Goal: Task Accomplishment & Management: Manage account settings

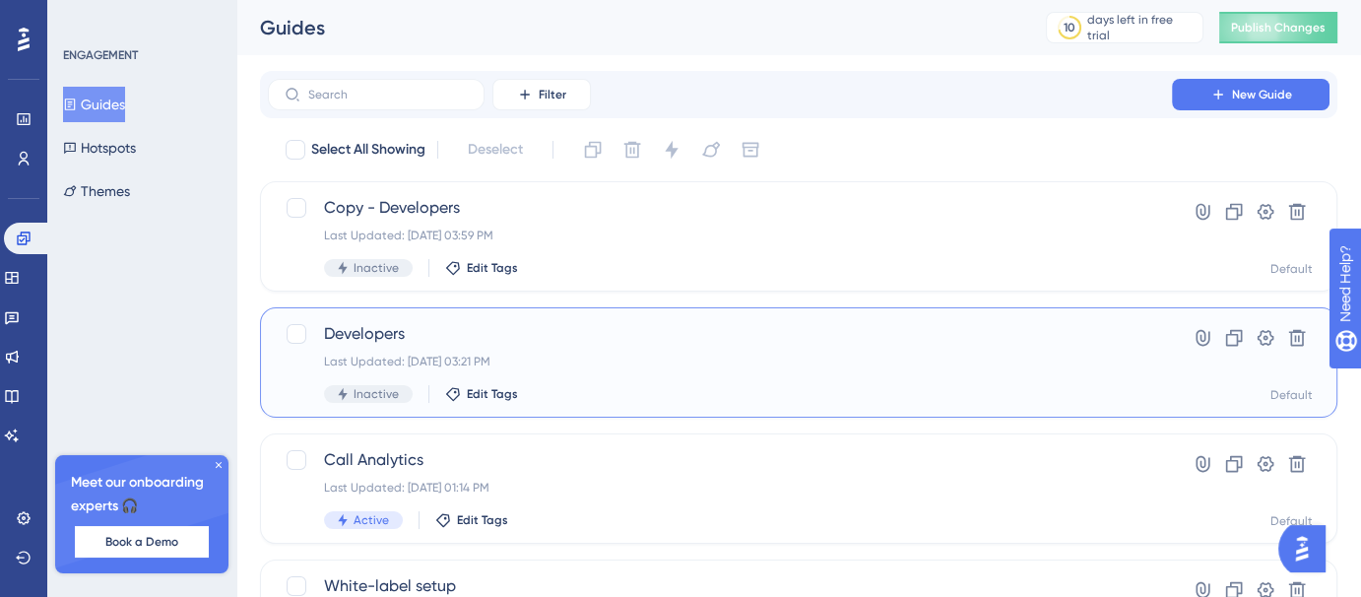
click at [638, 349] on div "Developers Last Updated: [DATE] 03:21 PM Inactive Edit Tags" at bounding box center [720, 362] width 792 height 81
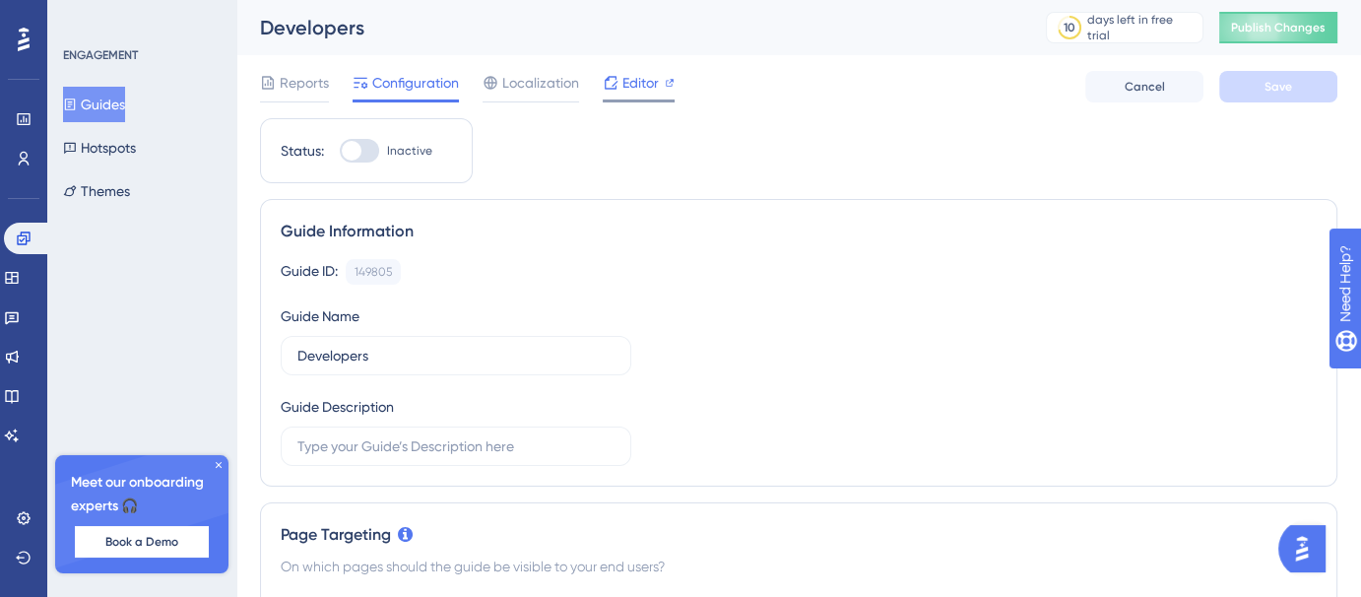
click at [605, 80] on icon at bounding box center [611, 82] width 13 height 13
click at [125, 107] on button "Guides" at bounding box center [94, 104] width 62 height 35
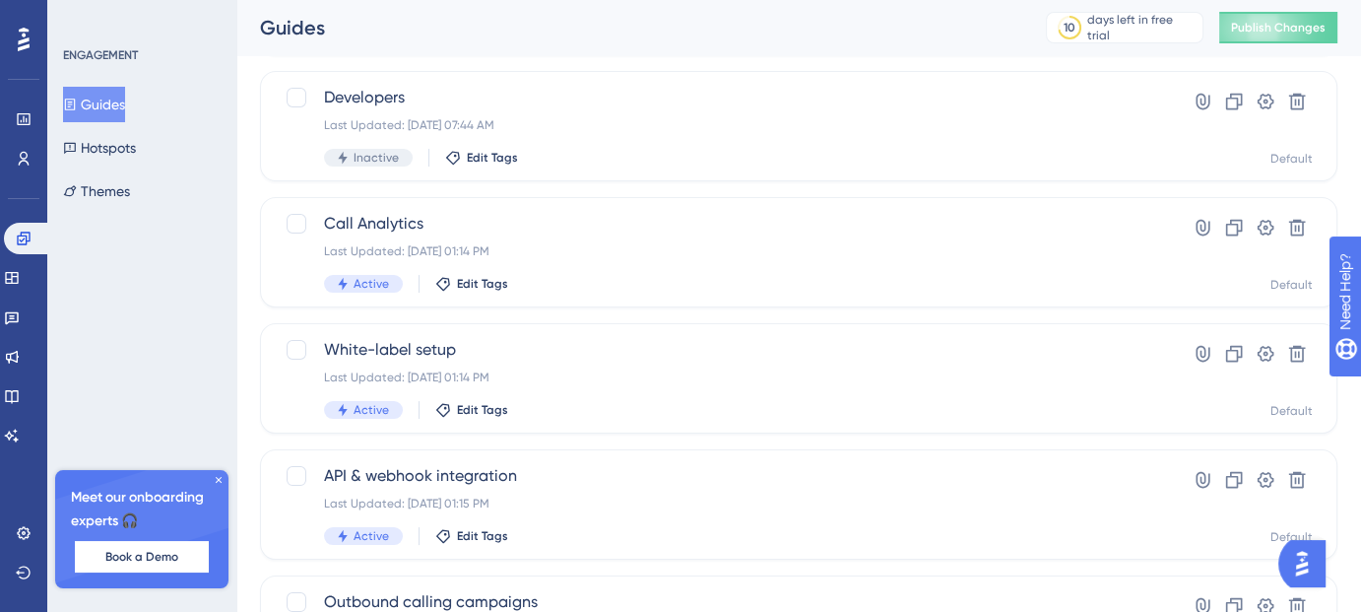
scroll to position [243, 0]
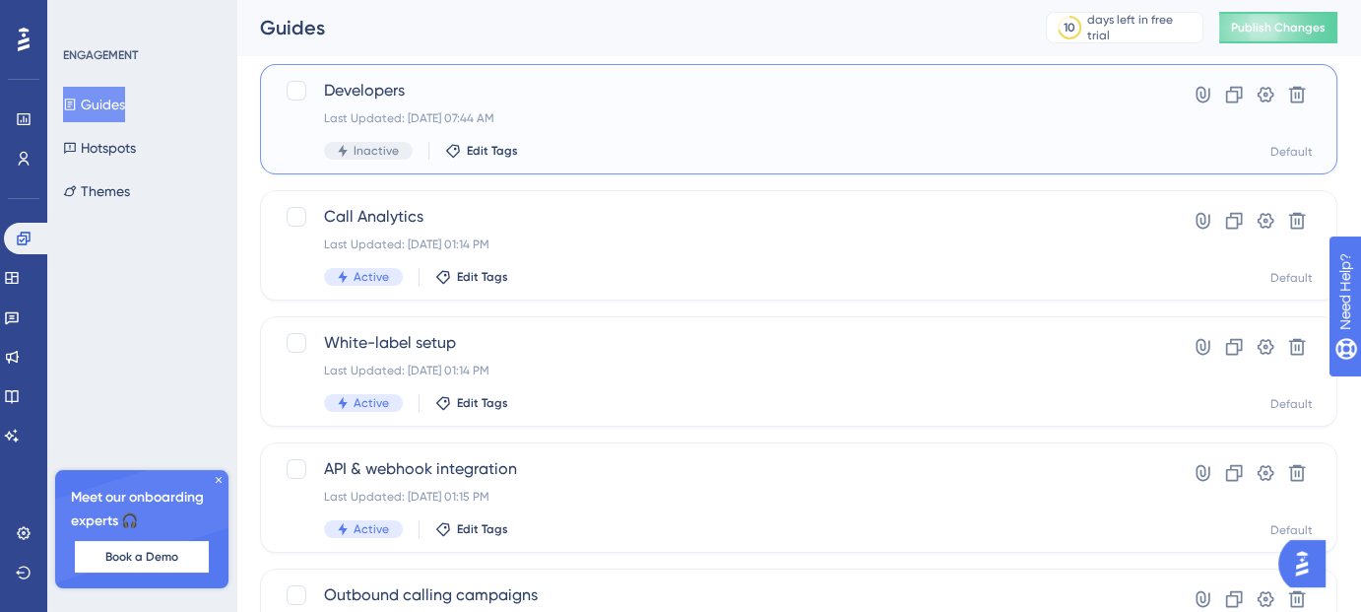
click at [647, 137] on div "Developers Last Updated: [DATE] 07:44 AM Inactive Edit Tags" at bounding box center [720, 119] width 792 height 81
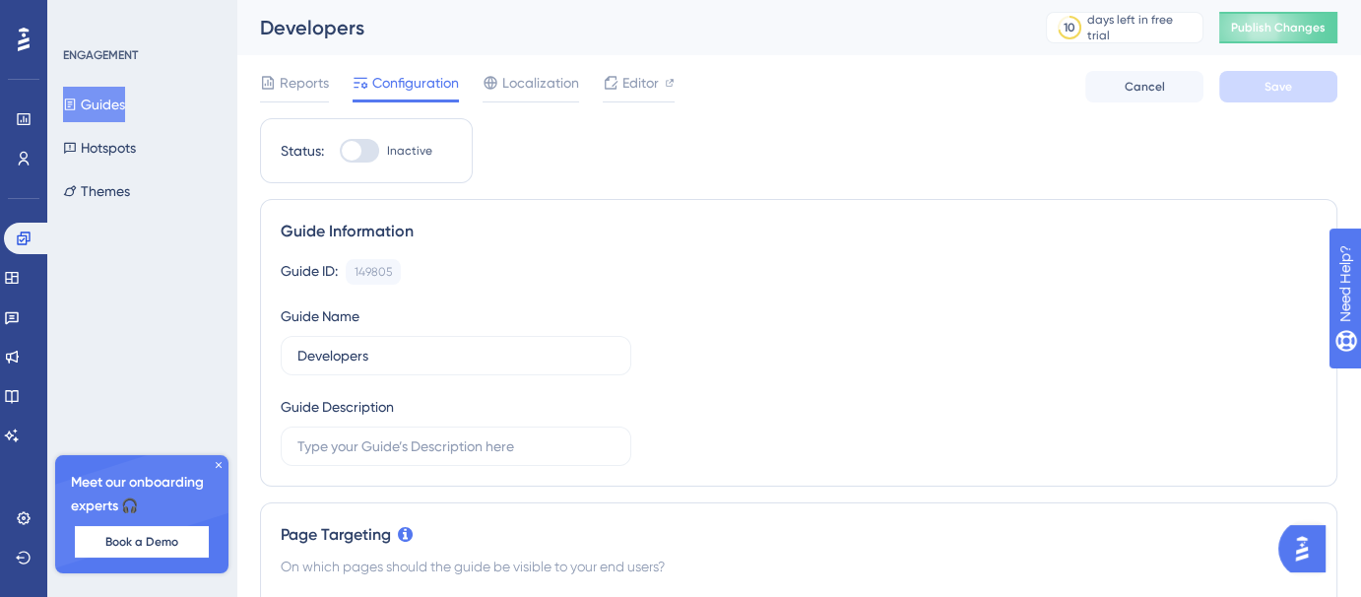
click at [375, 158] on div at bounding box center [359, 151] width 39 height 24
click at [340, 152] on input "Inactive" at bounding box center [339, 151] width 1 height 1
checkbox input "true"
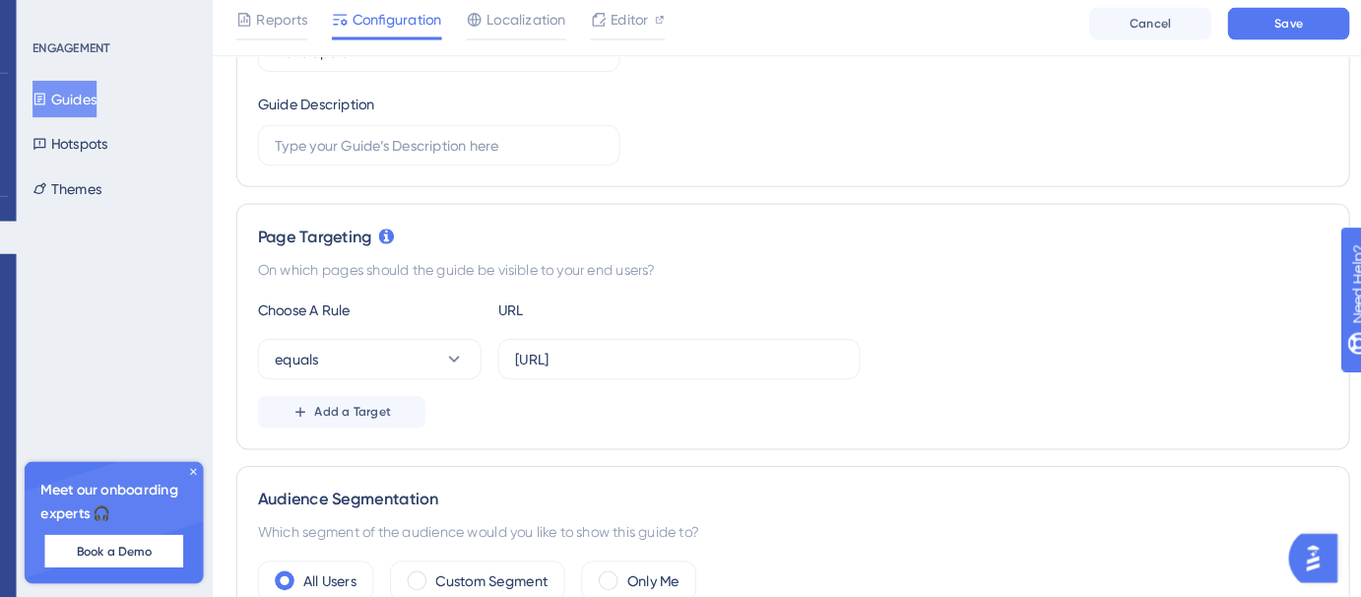
scroll to position [305, 0]
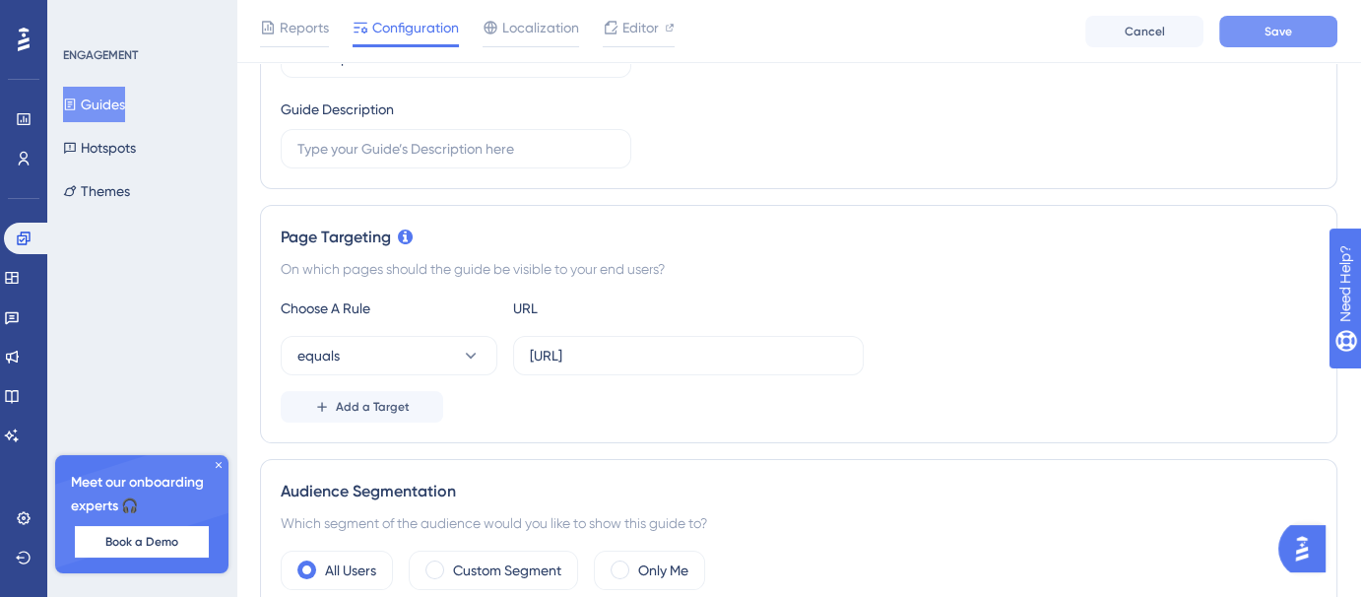
click at [1265, 36] on span "Save" at bounding box center [1278, 32] width 28 height 16
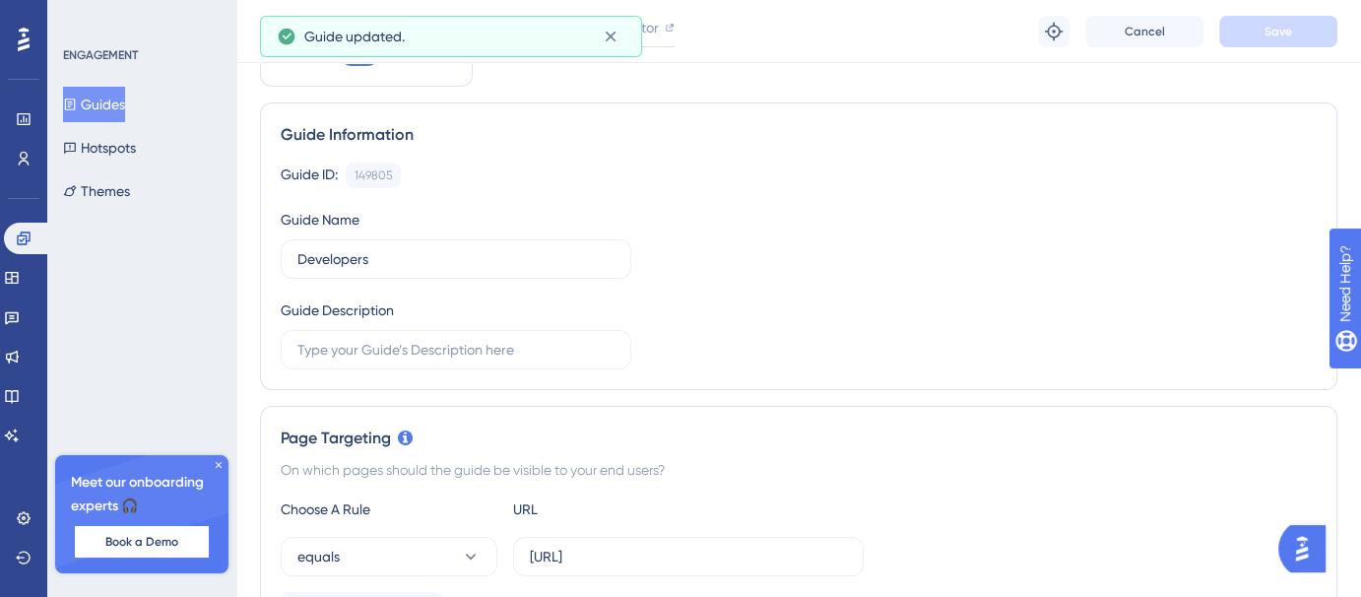
scroll to position [0, 0]
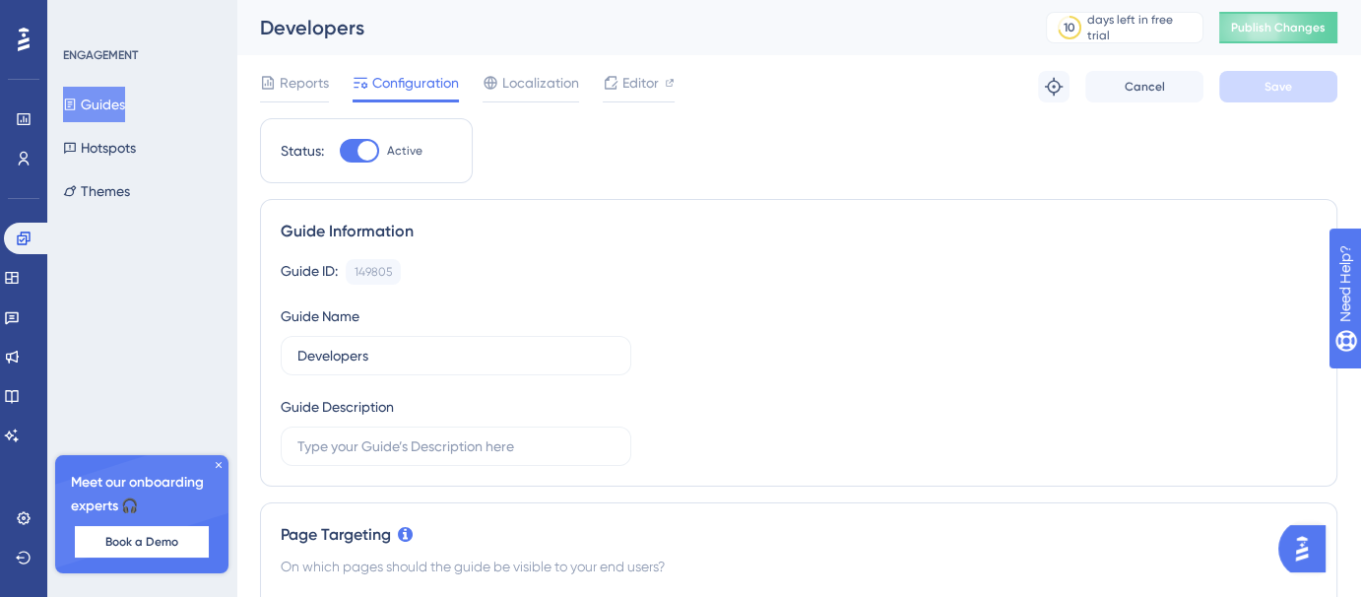
click at [77, 99] on icon at bounding box center [70, 104] width 14 height 14
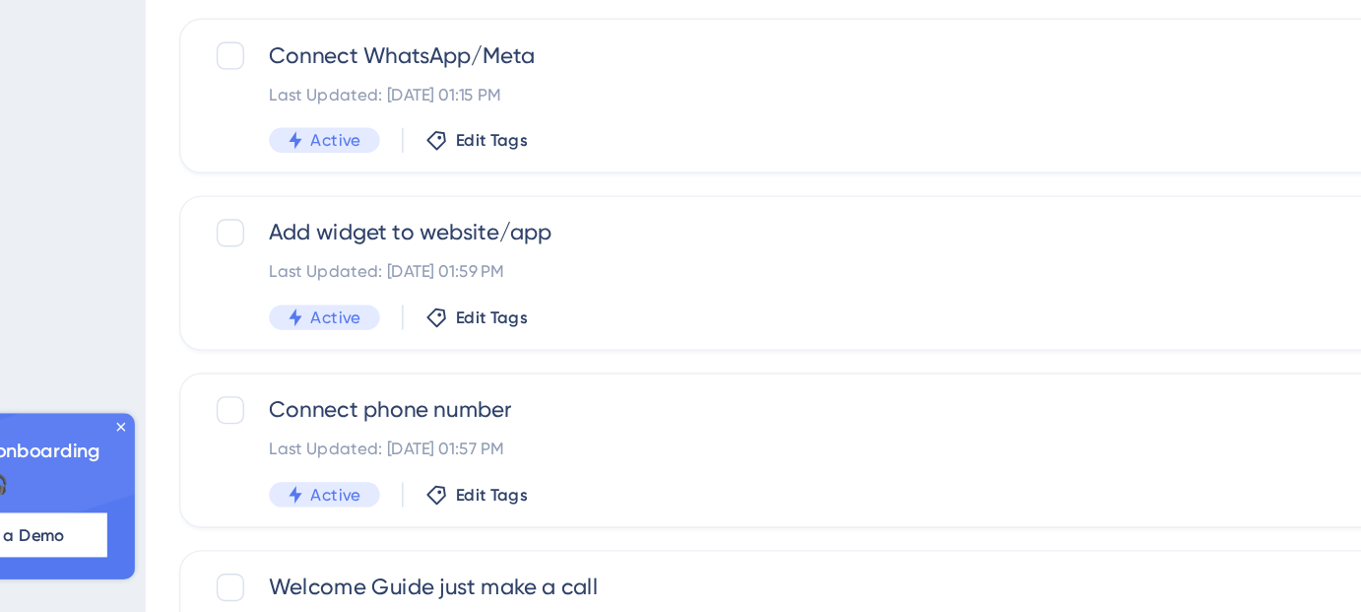
scroll to position [749, 0]
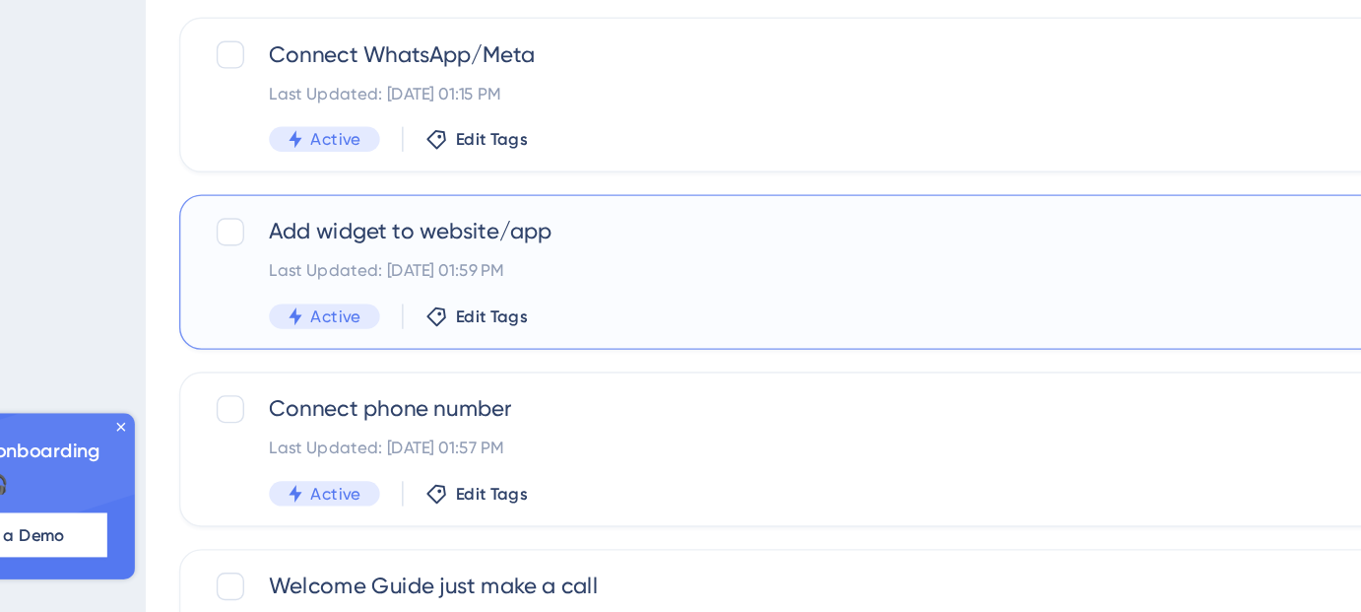
click at [573, 355] on div "Add widget to website/app Last Updated: [DATE] 01:59 PM Active Edit Tags" at bounding box center [720, 369] width 792 height 81
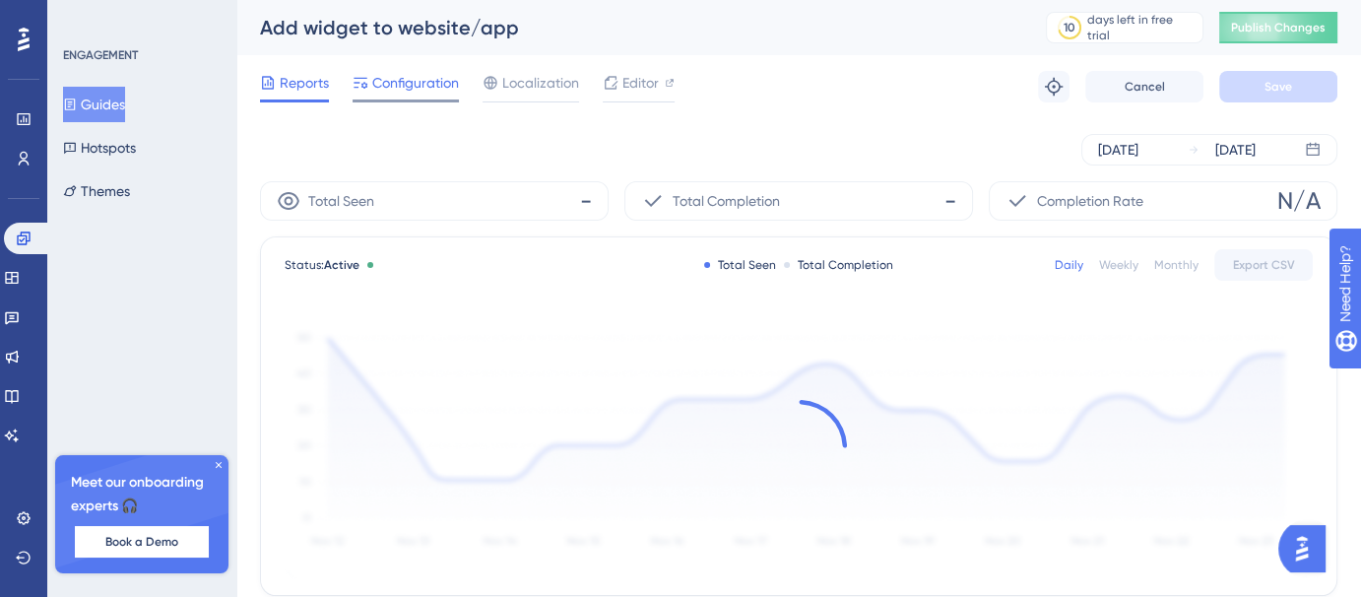
click at [425, 85] on span "Configuration" at bounding box center [415, 83] width 87 height 24
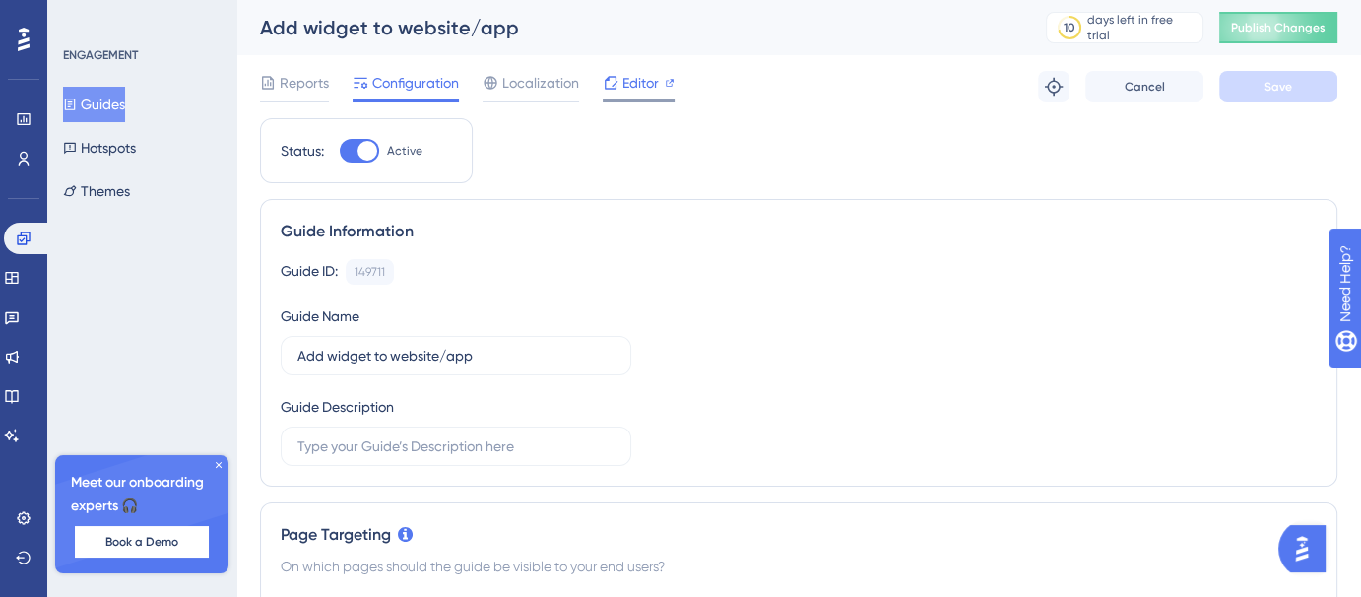
click at [616, 86] on icon at bounding box center [611, 83] width 16 height 16
click at [419, 31] on div "Add widget to website/app" at bounding box center [628, 28] width 737 height 28
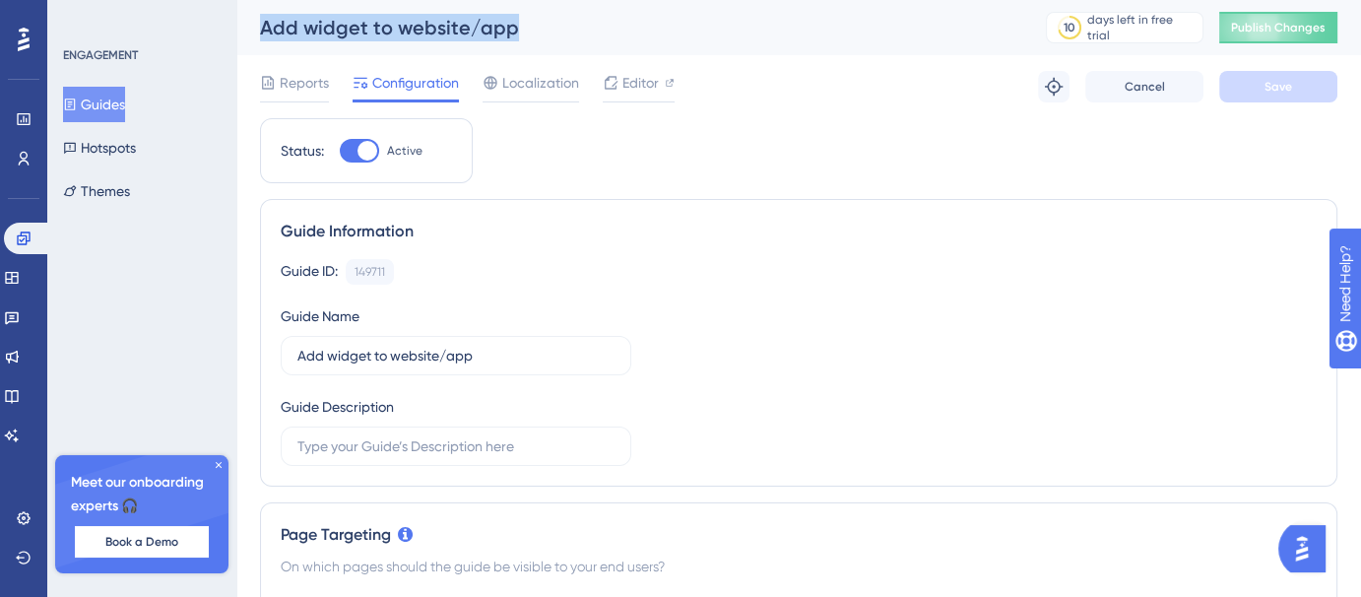
click at [419, 31] on div "Add widget to website/app" at bounding box center [628, 28] width 737 height 28
copy div "Add widget to website/app"
